Goal: Submit feedback/report problem: Submit feedback/report problem

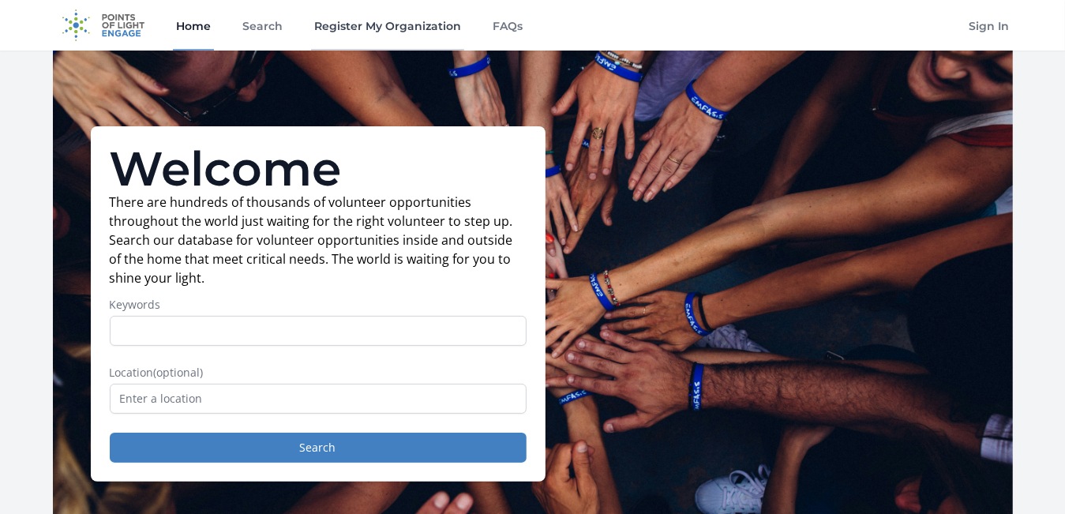
click at [364, 28] on link "Register My Organization" at bounding box center [387, 25] width 153 height 51
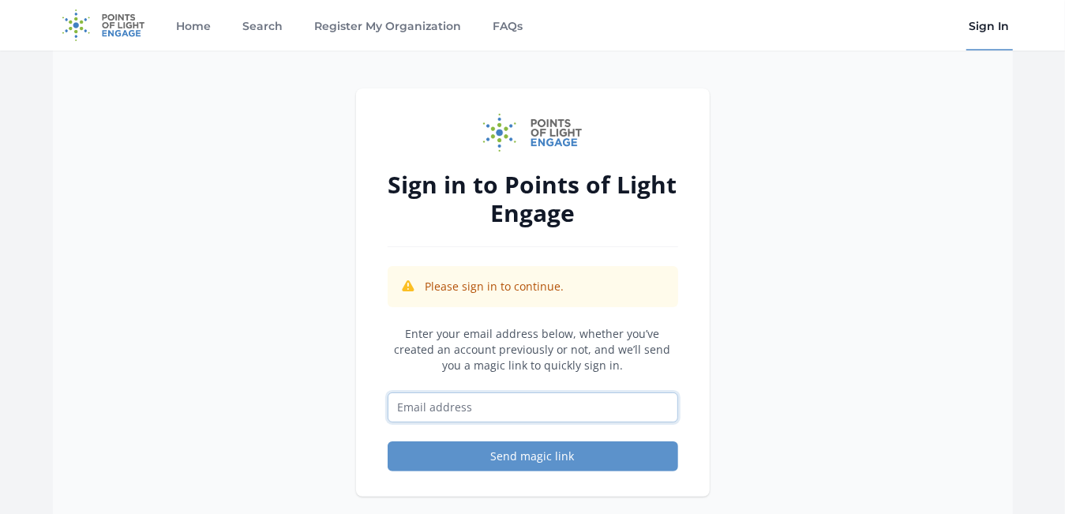
click at [415, 410] on input "Email address" at bounding box center [533, 407] width 290 height 30
type input "nsandersotoole@autumnhospice.com"
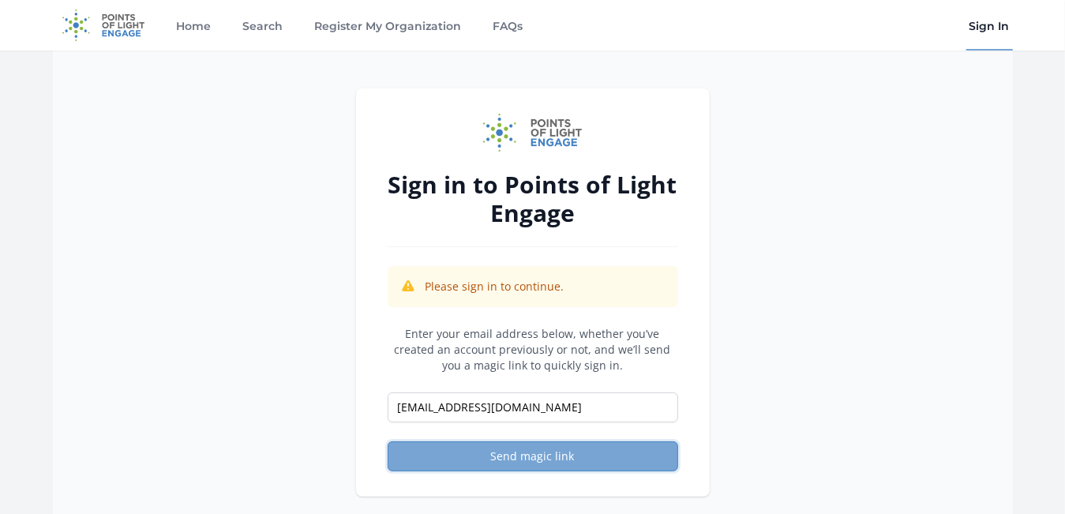
click at [504, 454] on button "Send magic link" at bounding box center [533, 456] width 290 height 30
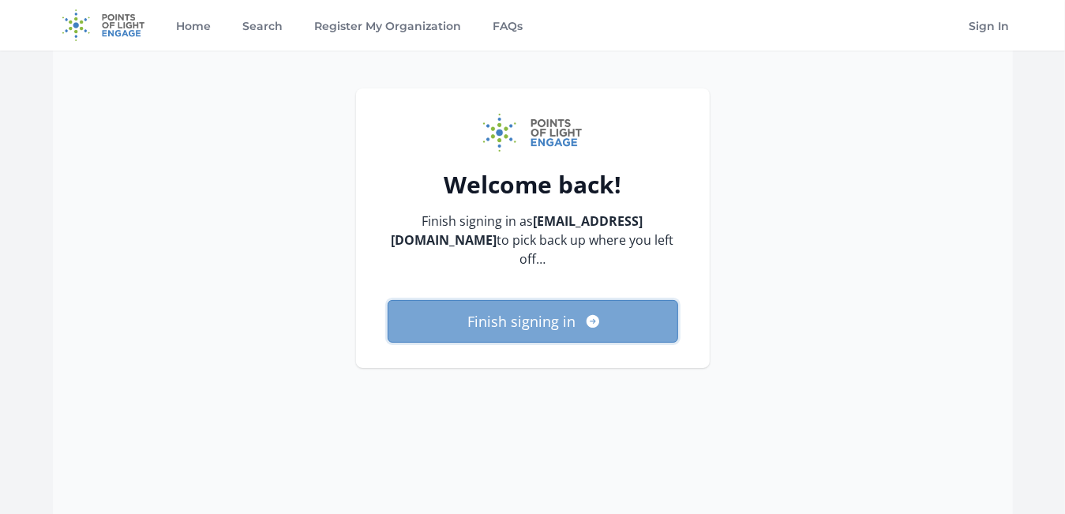
click at [498, 321] on button "Finish signing in" at bounding box center [533, 321] width 290 height 43
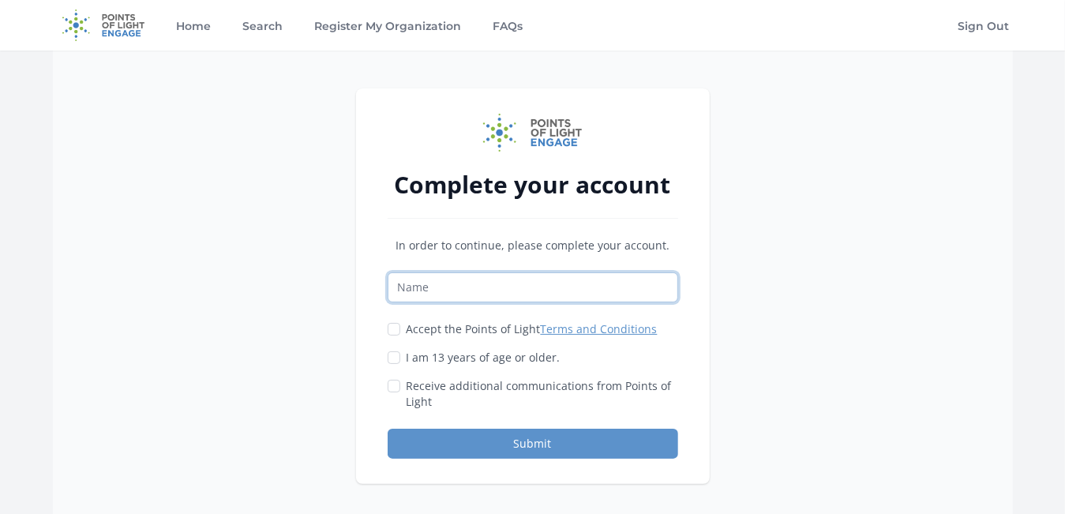
click at [425, 275] on input "Name" at bounding box center [533, 287] width 290 height 30
type input "Nicole Sanders O'Toole"
click at [393, 327] on input "Accept the Points of Light Terms and Conditions" at bounding box center [394, 329] width 13 height 13
checkbox input "true"
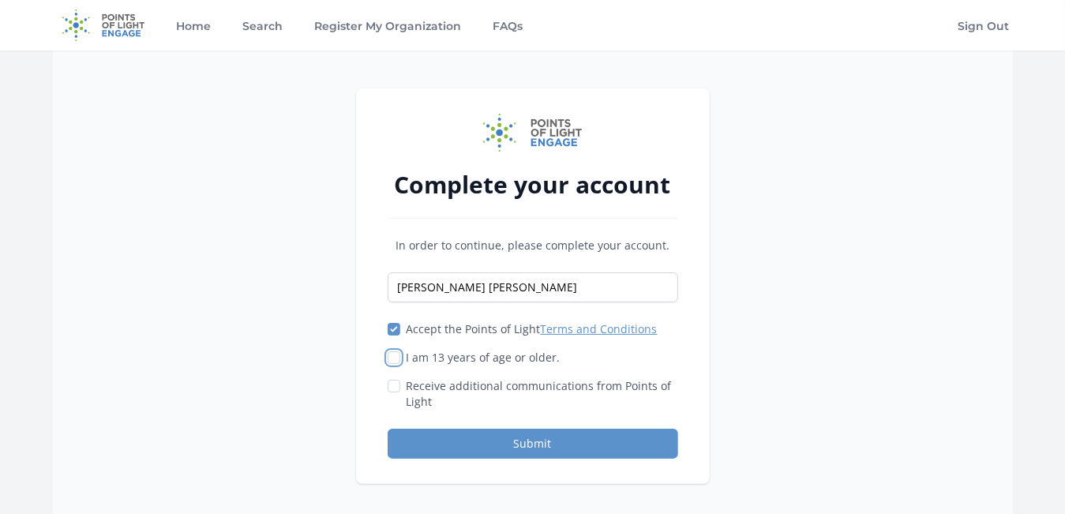
click at [393, 358] on input "I am 13 years of age or older." at bounding box center [394, 357] width 13 height 13
checkbox input "true"
click at [392, 386] on input "Receive additional communications from Points of Light" at bounding box center [394, 386] width 13 height 13
checkbox input "true"
click at [505, 440] on button "Submit" at bounding box center [533, 444] width 290 height 30
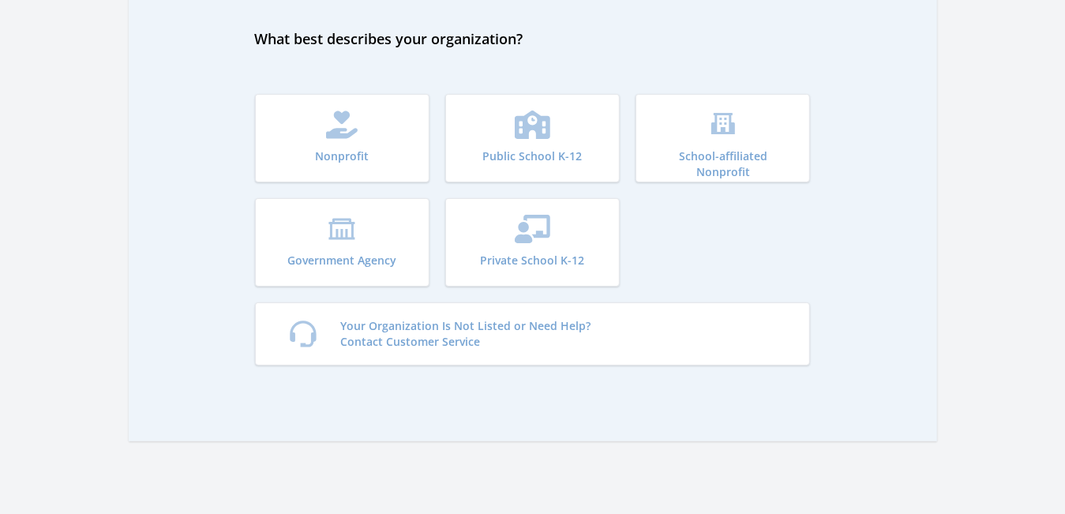
scroll to position [122, 0]
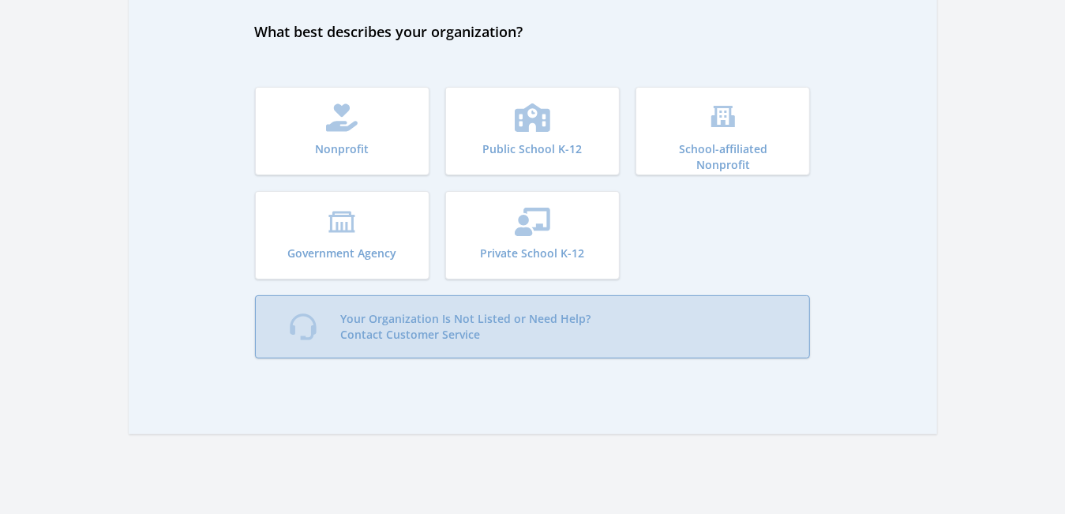
click at [384, 328] on p "Your Organization Is Not Listed or Need Help? Contact Customer Service" at bounding box center [466, 327] width 250 height 32
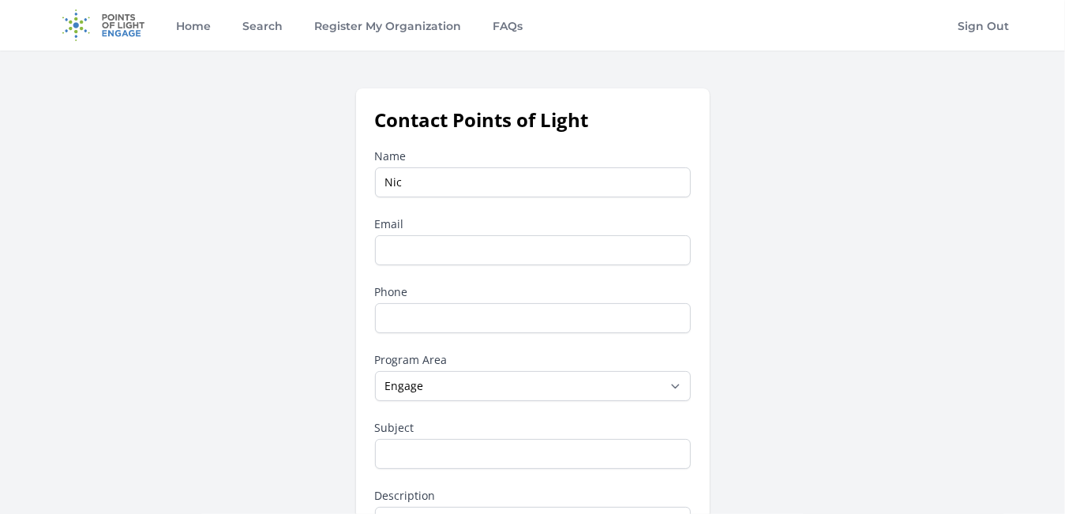
type input "[PERSON_NAME] [PERSON_NAME]"
type input "[EMAIL_ADDRESS][DOMAIN_NAME]"
click at [417, 326] on input "Phone" at bounding box center [533, 318] width 316 height 30
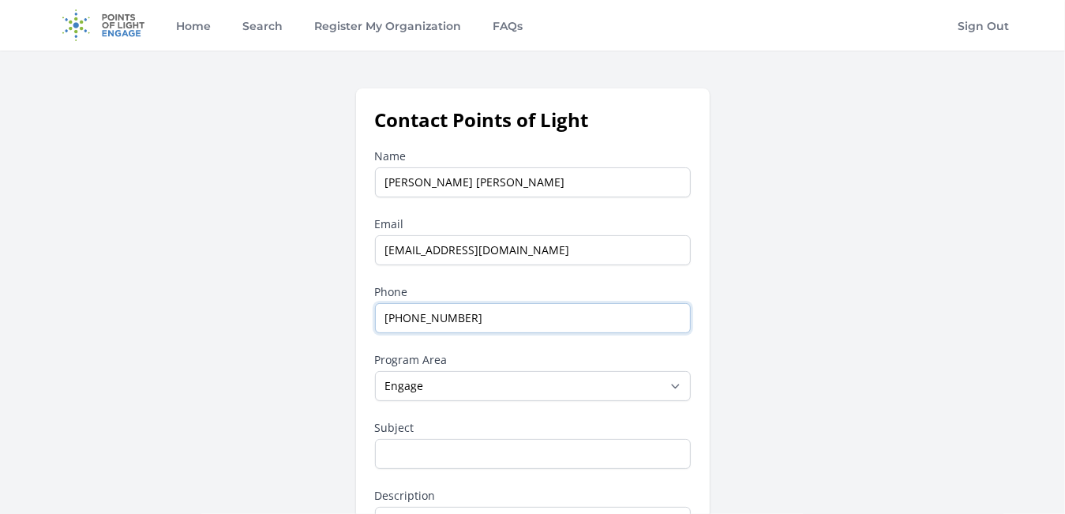
type input "[PHONE_NUMBER]"
click at [676, 389] on select "--None-- Daily Point of Light Award Disney Family Volunteer Rewards Global Netw…" at bounding box center [533, 386] width 316 height 30
click at [541, 377] on select "--None-- Daily Point of Light Award Disney Family Volunteer Rewards Global Netw…" at bounding box center [533, 386] width 316 height 30
click at [479, 456] on input "Subject" at bounding box center [533, 454] width 316 height 30
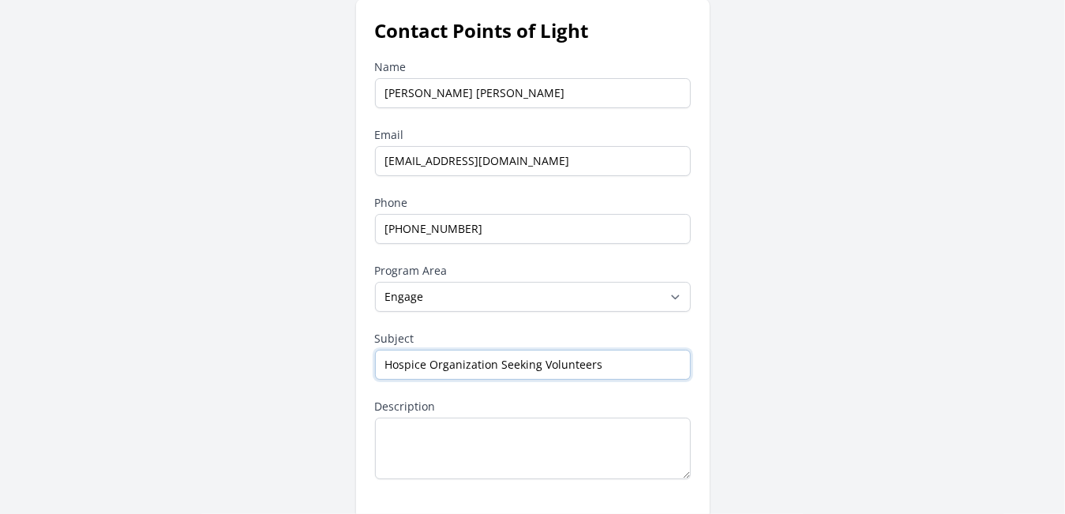
scroll to position [134, 0]
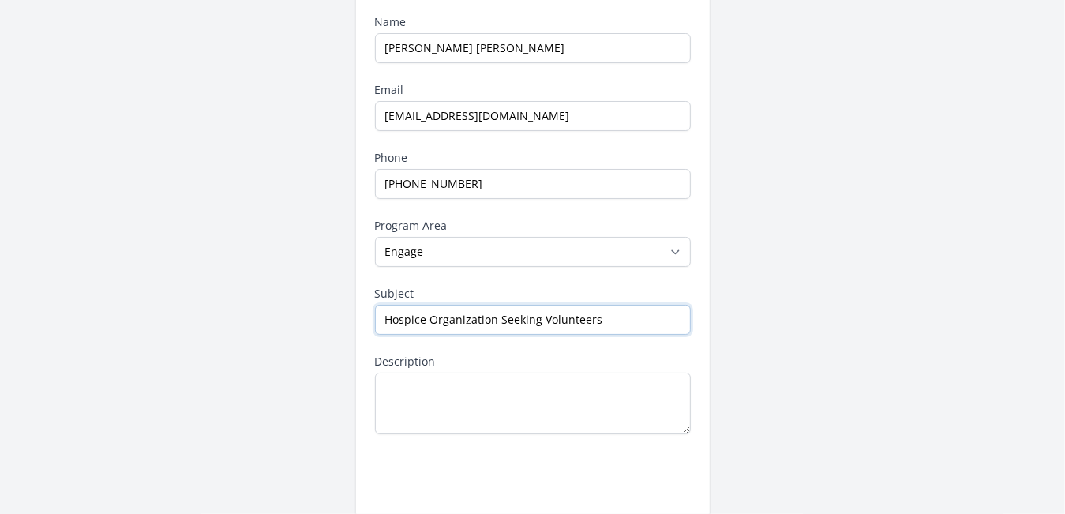
type input "Hospice Organization Seeking Volunteers"
click at [538, 378] on textarea "Description" at bounding box center [533, 404] width 316 height 62
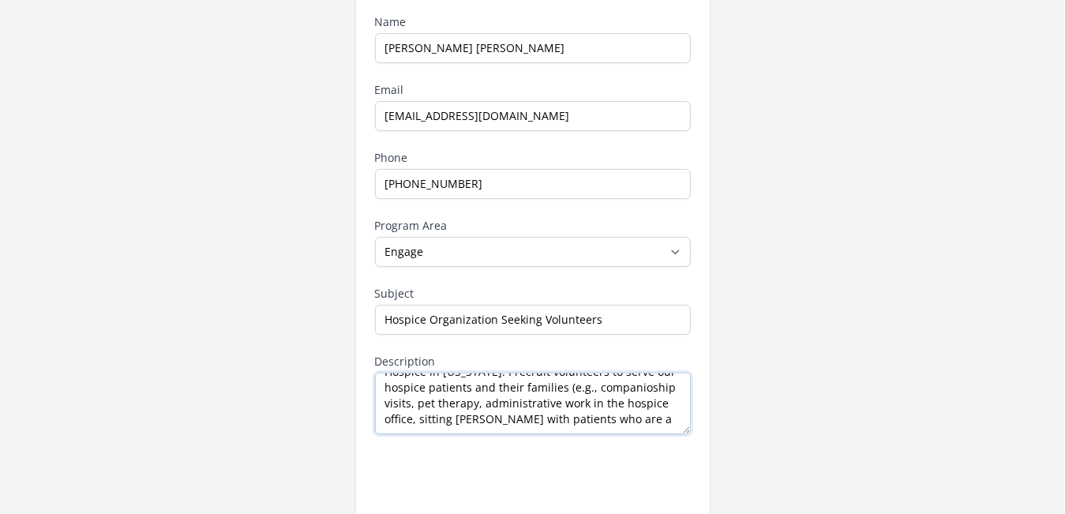
scroll to position [40, 0]
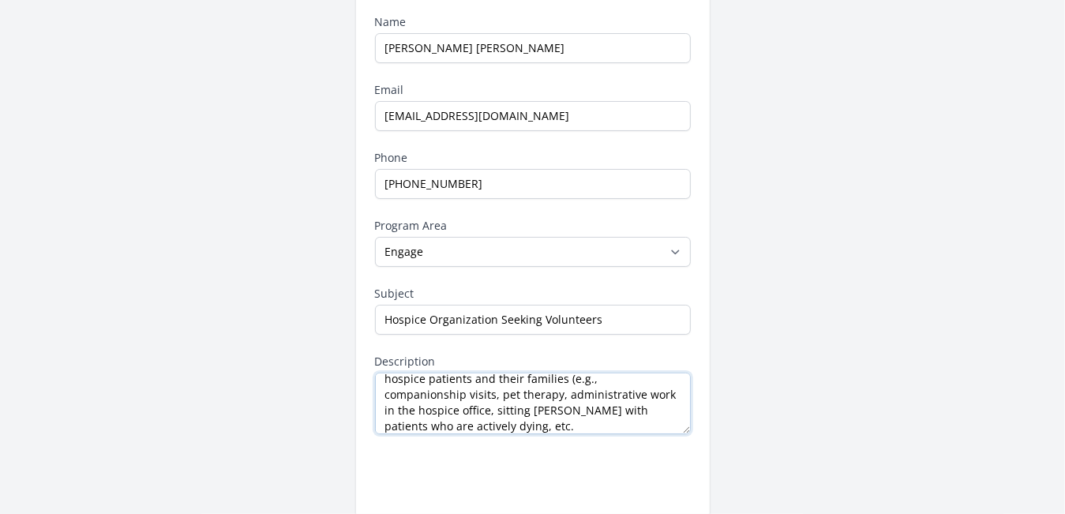
click at [615, 378] on textarea "Hello. I am the Volunteer Coordinator for Autumn Hospice in [US_STATE]. I recru…" at bounding box center [533, 404] width 316 height 62
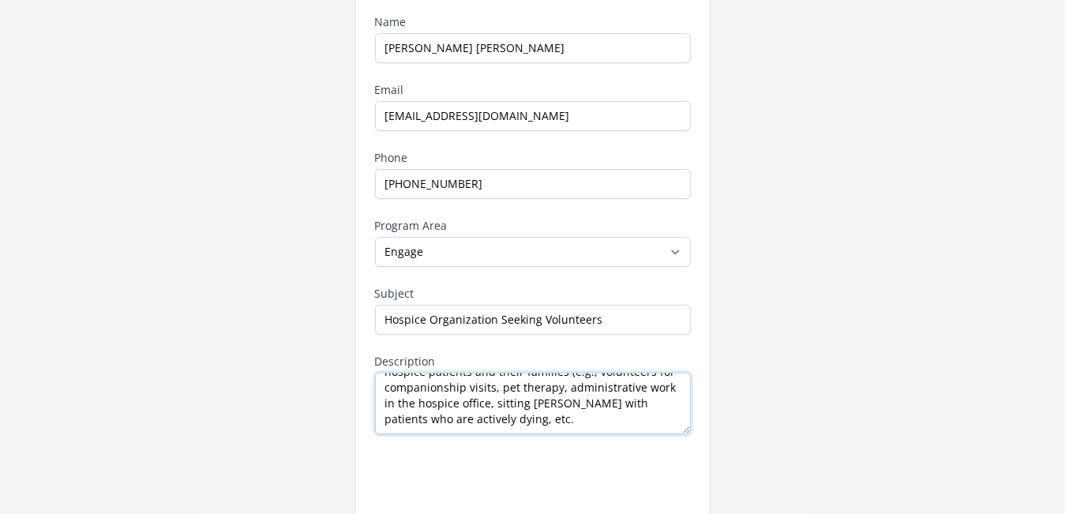
click at [545, 422] on textarea "Hello. I am the Volunteer Coordinator for Autumn Hospice in [US_STATE]. I recru…" at bounding box center [533, 404] width 316 height 62
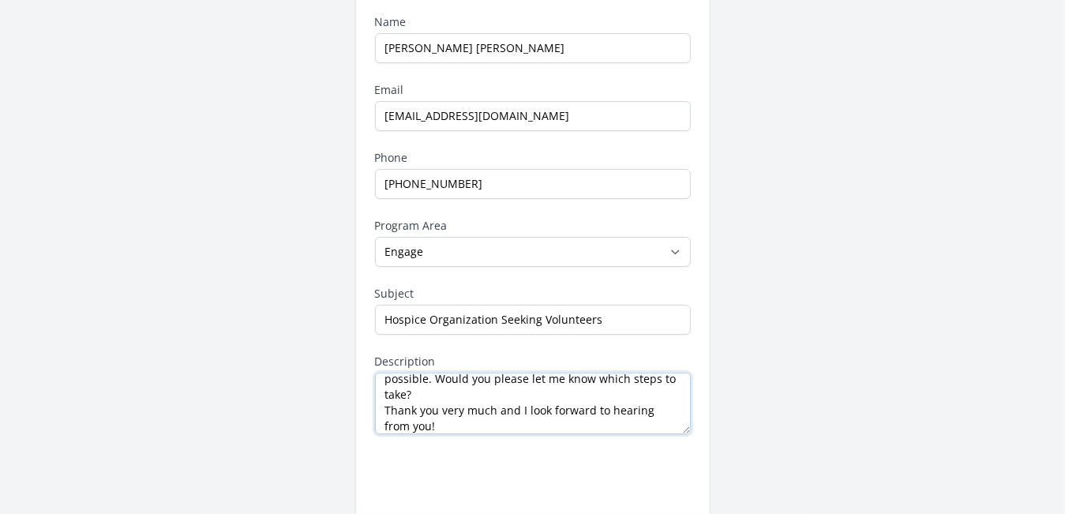
scroll to position [135, 0]
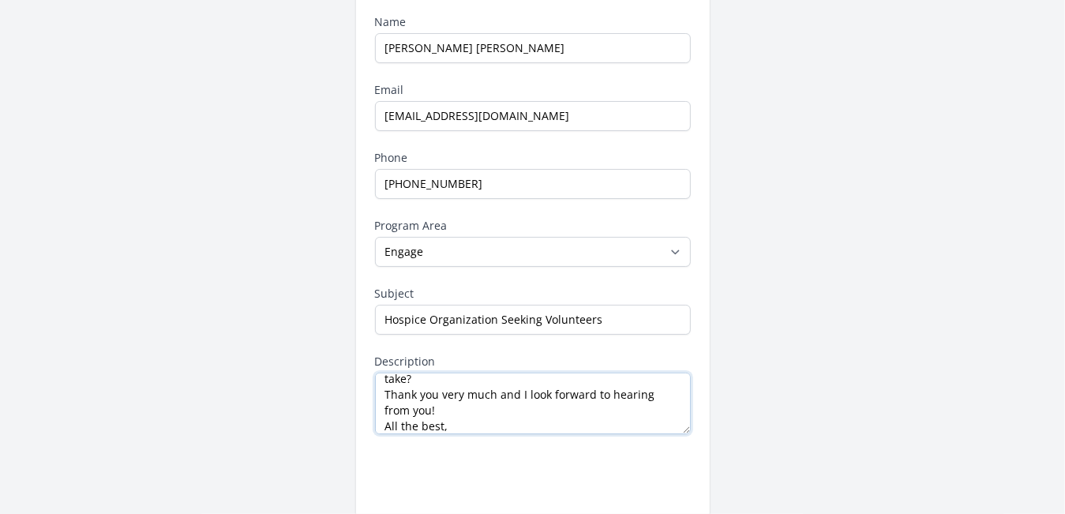
type textarea "Hello. I am the Volunteer Coordinator for Autumn Hospice in [US_STATE]. I recru…"
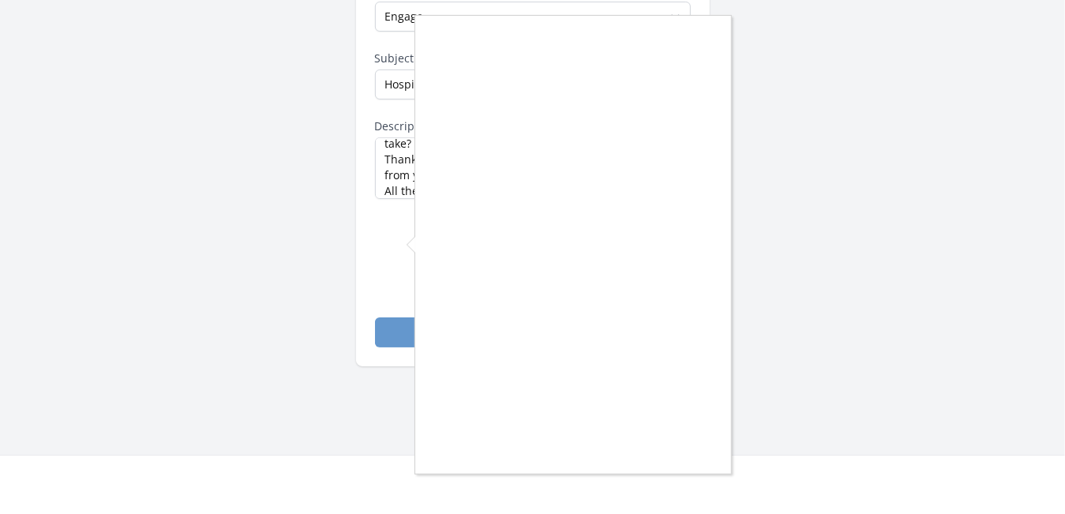
scroll to position [373, 0]
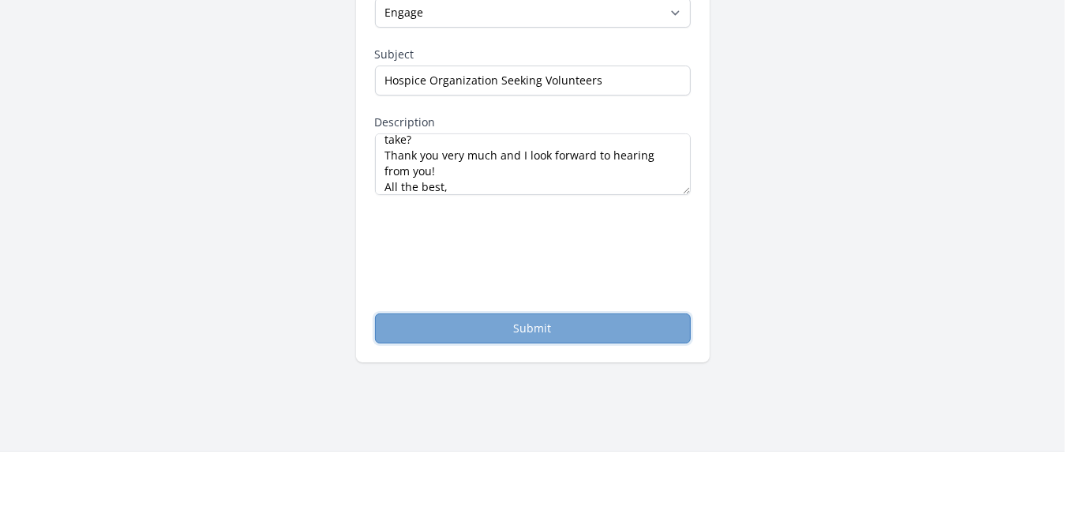
click at [470, 325] on button "Submit" at bounding box center [533, 328] width 316 height 30
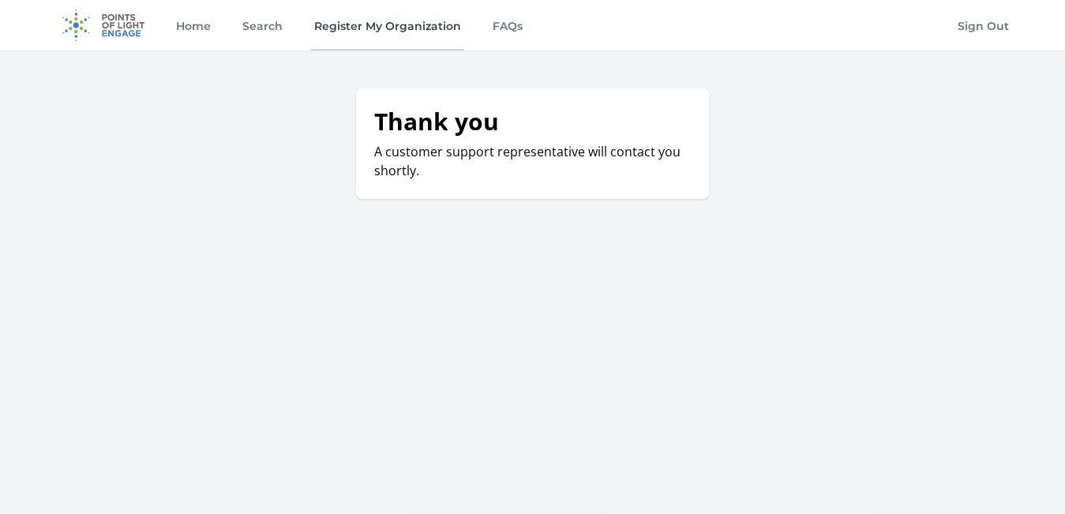
click at [369, 25] on link "Register My Organization" at bounding box center [387, 25] width 153 height 51
